Goal: Information Seeking & Learning: Learn about a topic

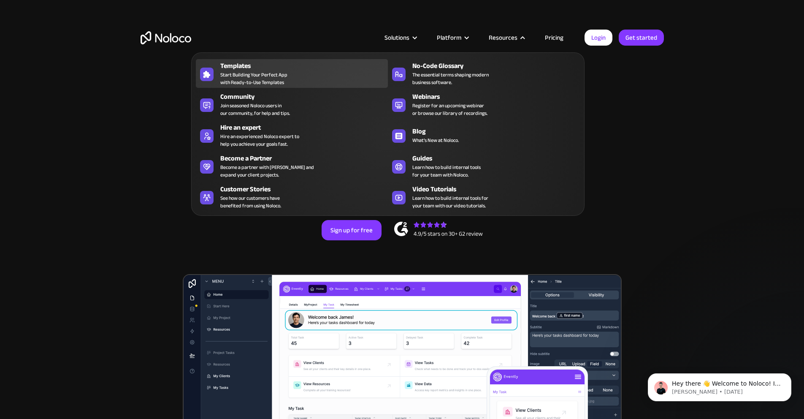
click at [258, 74] on span "Start Building Your Perfect App with Ready-to-Use Templates" at bounding box center [253, 78] width 67 height 15
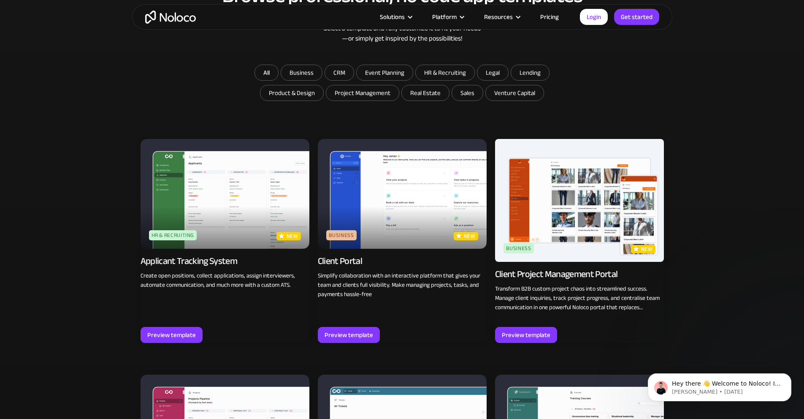
scroll to position [534, 0]
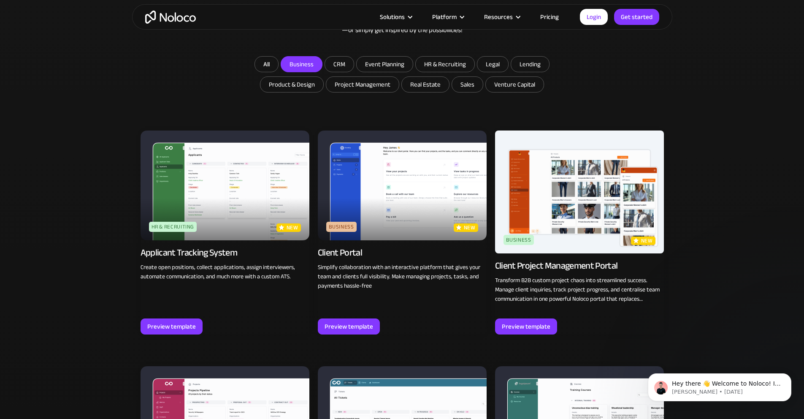
click at [315, 64] on input "Business" at bounding box center [301, 64] width 41 height 15
checkbox input "true"
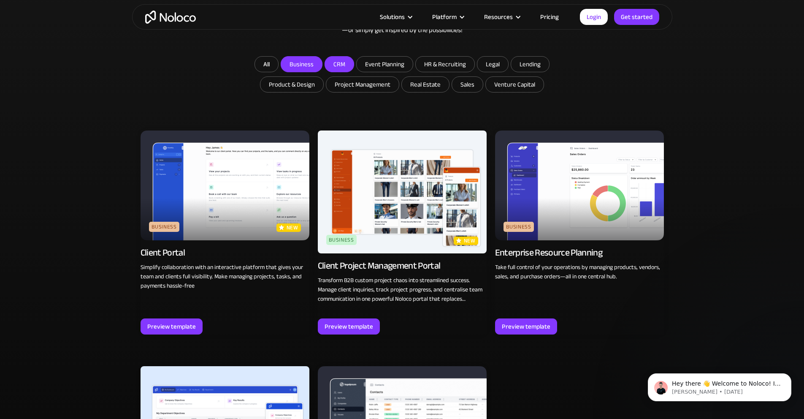
click at [345, 68] on input "CRM" at bounding box center [339, 64] width 29 height 15
checkbox input "true"
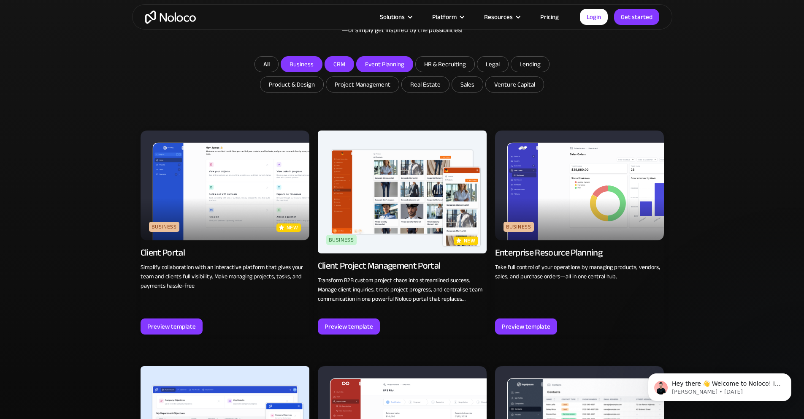
click at [370, 62] on input "Event Planning" at bounding box center [385, 64] width 56 height 15
checkbox input "true"
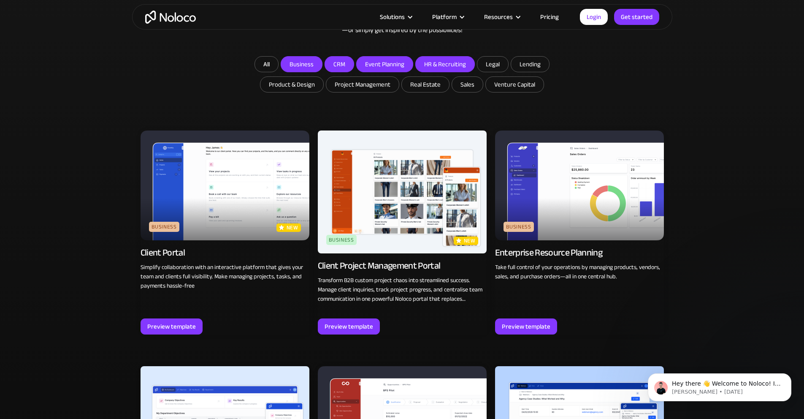
click at [434, 63] on input "HR & Recruiting" at bounding box center [445, 64] width 59 height 15
checkbox input "true"
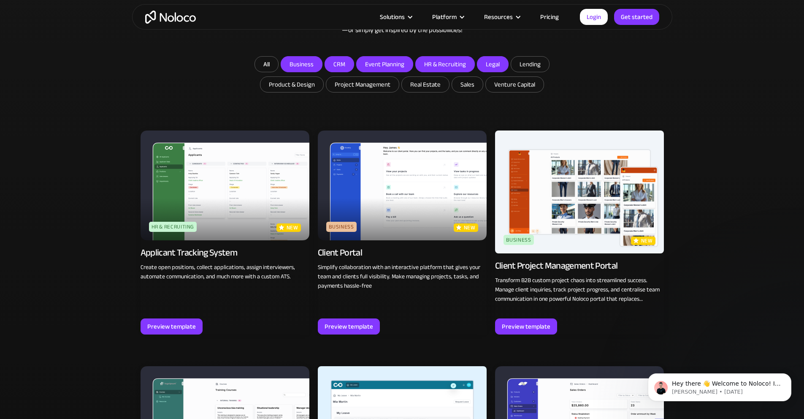
click at [492, 67] on input "Legal" at bounding box center [492, 64] width 31 height 15
checkbox input "true"
click at [311, 62] on input "Business" at bounding box center [301, 64] width 41 height 15
checkbox input "false"
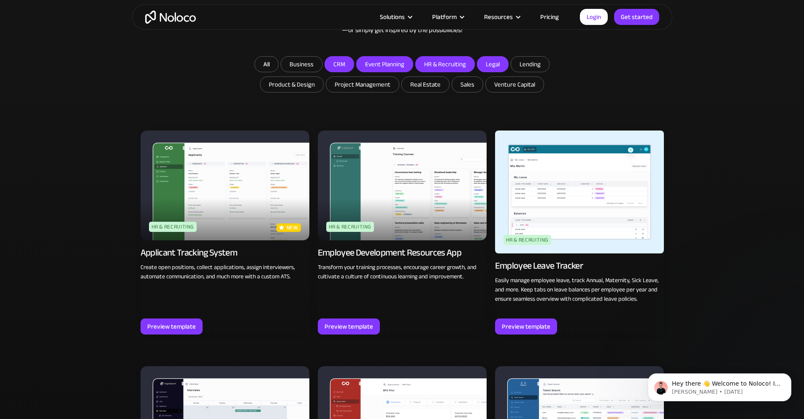
click at [332, 64] on input "CRM" at bounding box center [339, 64] width 29 height 15
checkbox input "false"
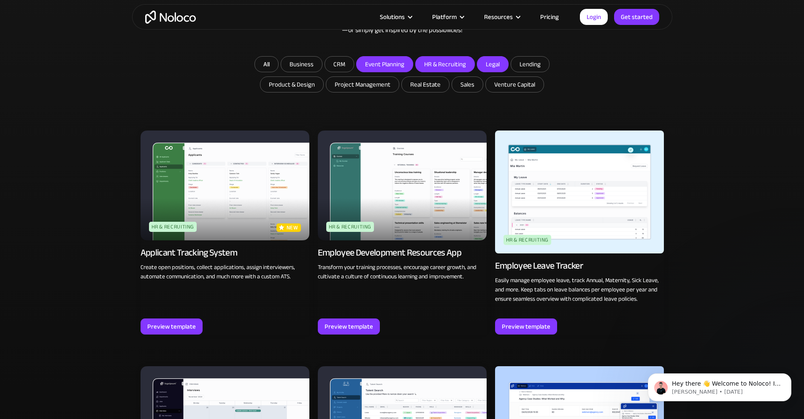
click at [378, 66] on input "Event Planning" at bounding box center [385, 64] width 56 height 15
checkbox input "false"
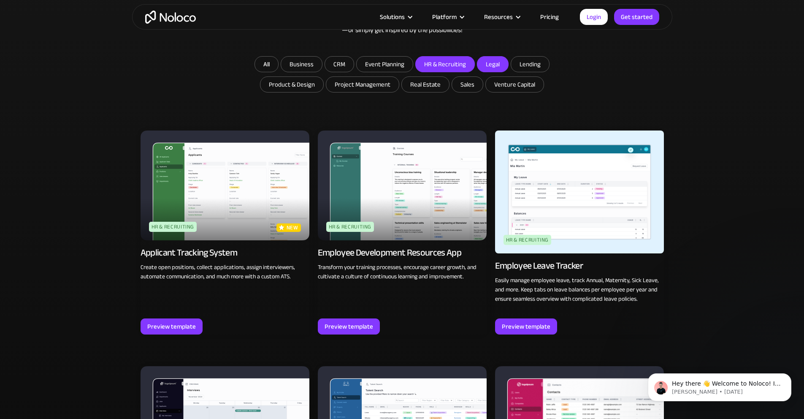
click at [439, 64] on input "HR & Recruiting" at bounding box center [445, 64] width 59 height 15
checkbox input "false"
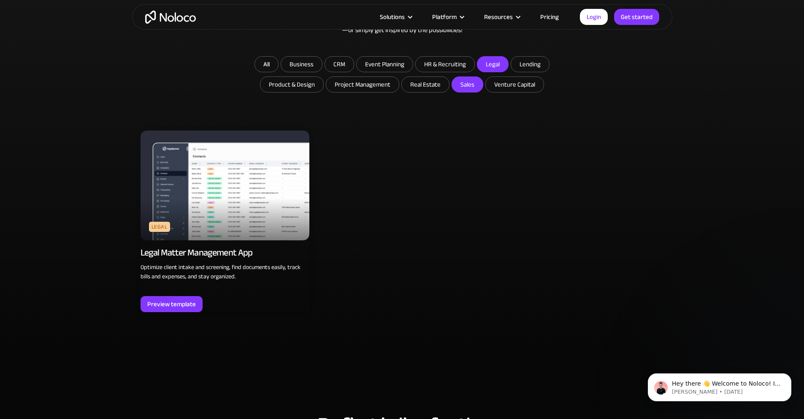
click at [457, 87] on input "Sales" at bounding box center [467, 84] width 31 height 15
checkbox input "true"
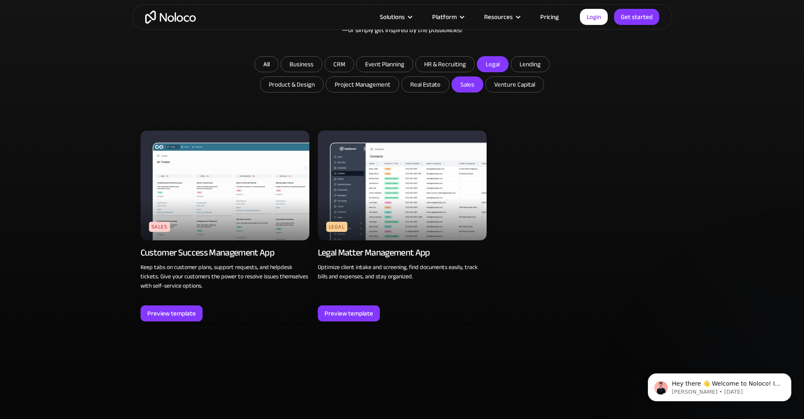
click at [496, 65] on input "Legal" at bounding box center [492, 64] width 31 height 15
checkbox input "false"
